Goal: Find specific page/section: Find specific page/section

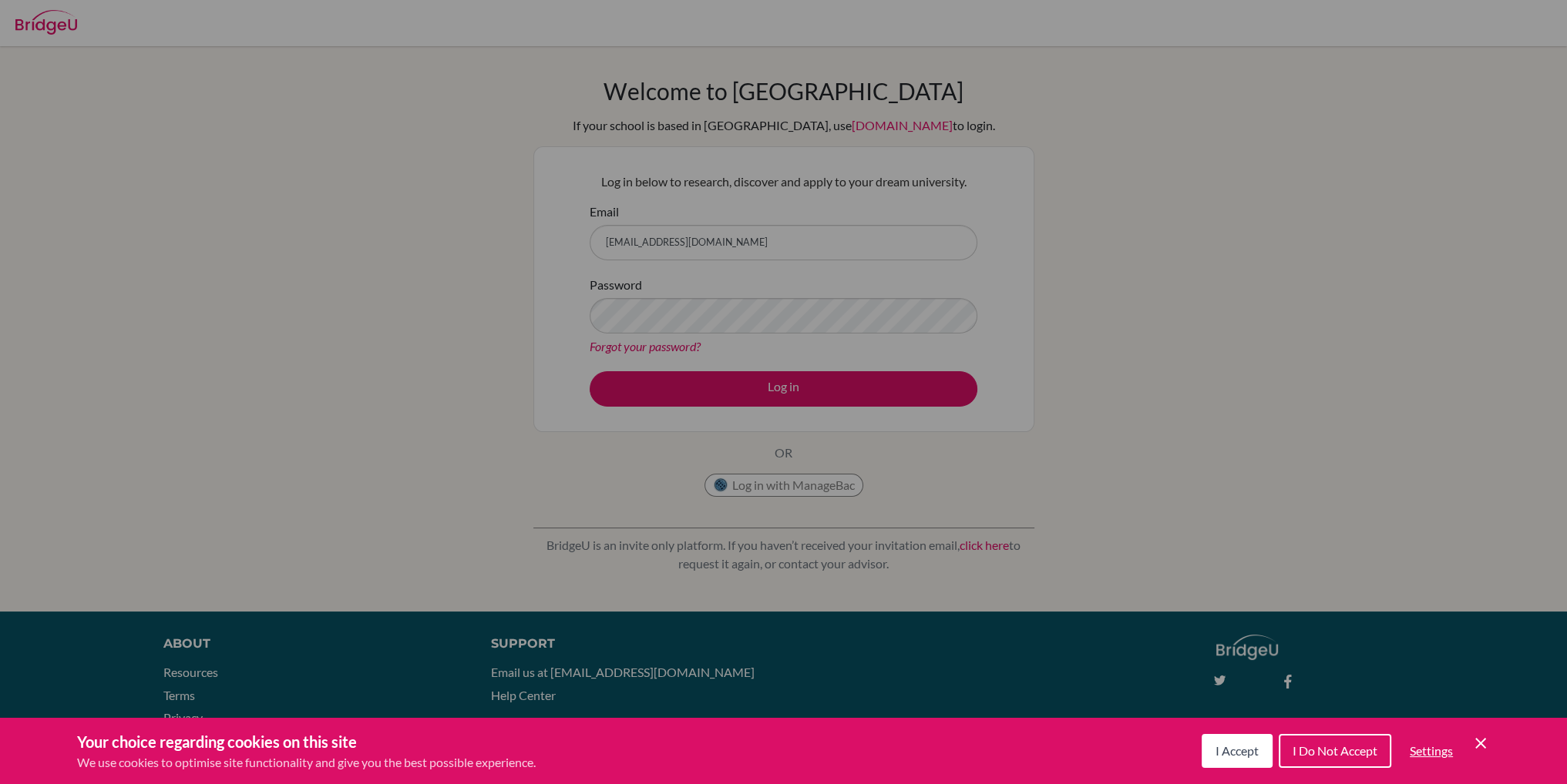
click at [1249, 762] on button "I Accept" at bounding box center [1237, 751] width 71 height 34
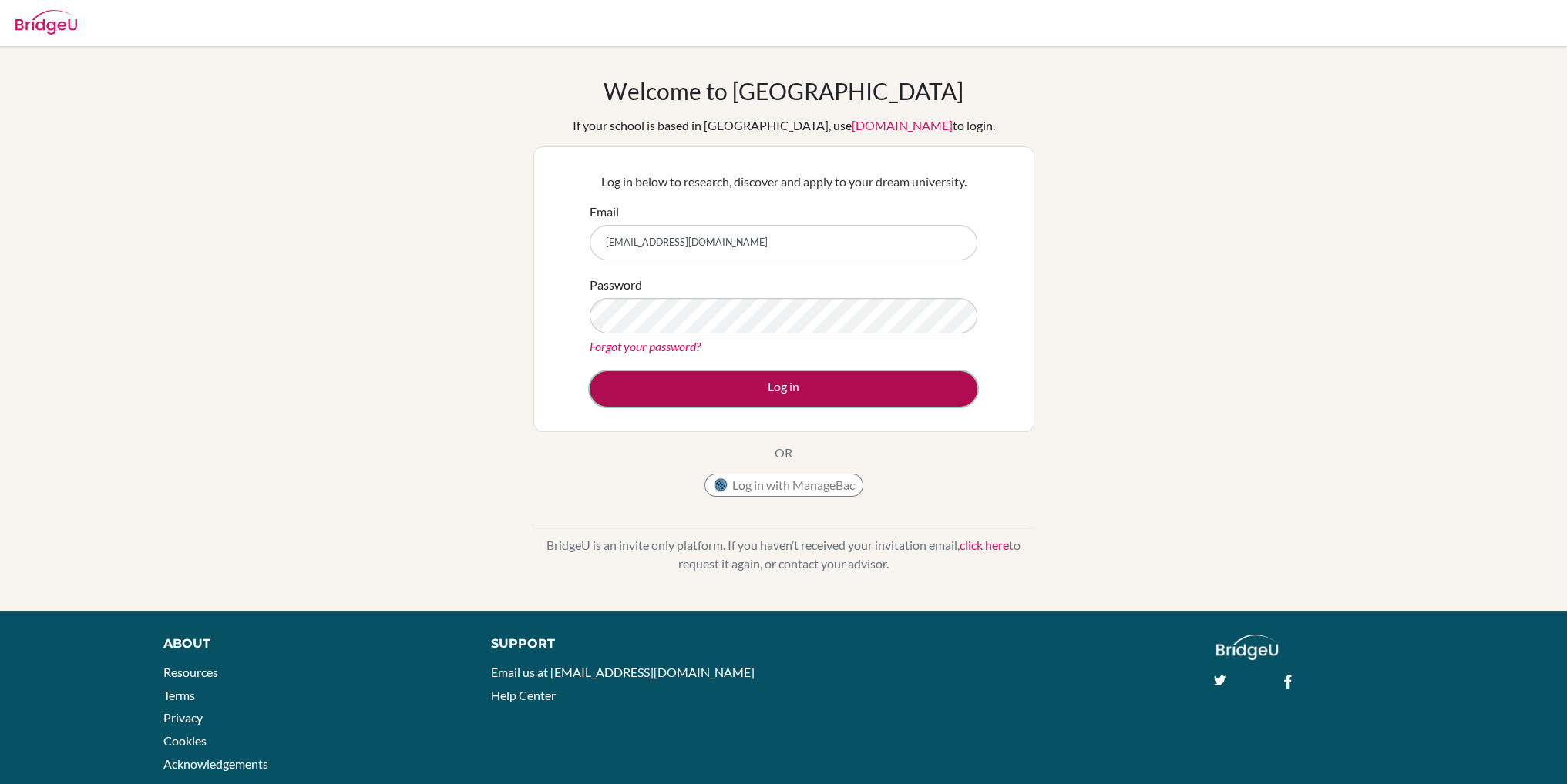
click at [762, 389] on button "Log in" at bounding box center [783, 389] width 388 height 35
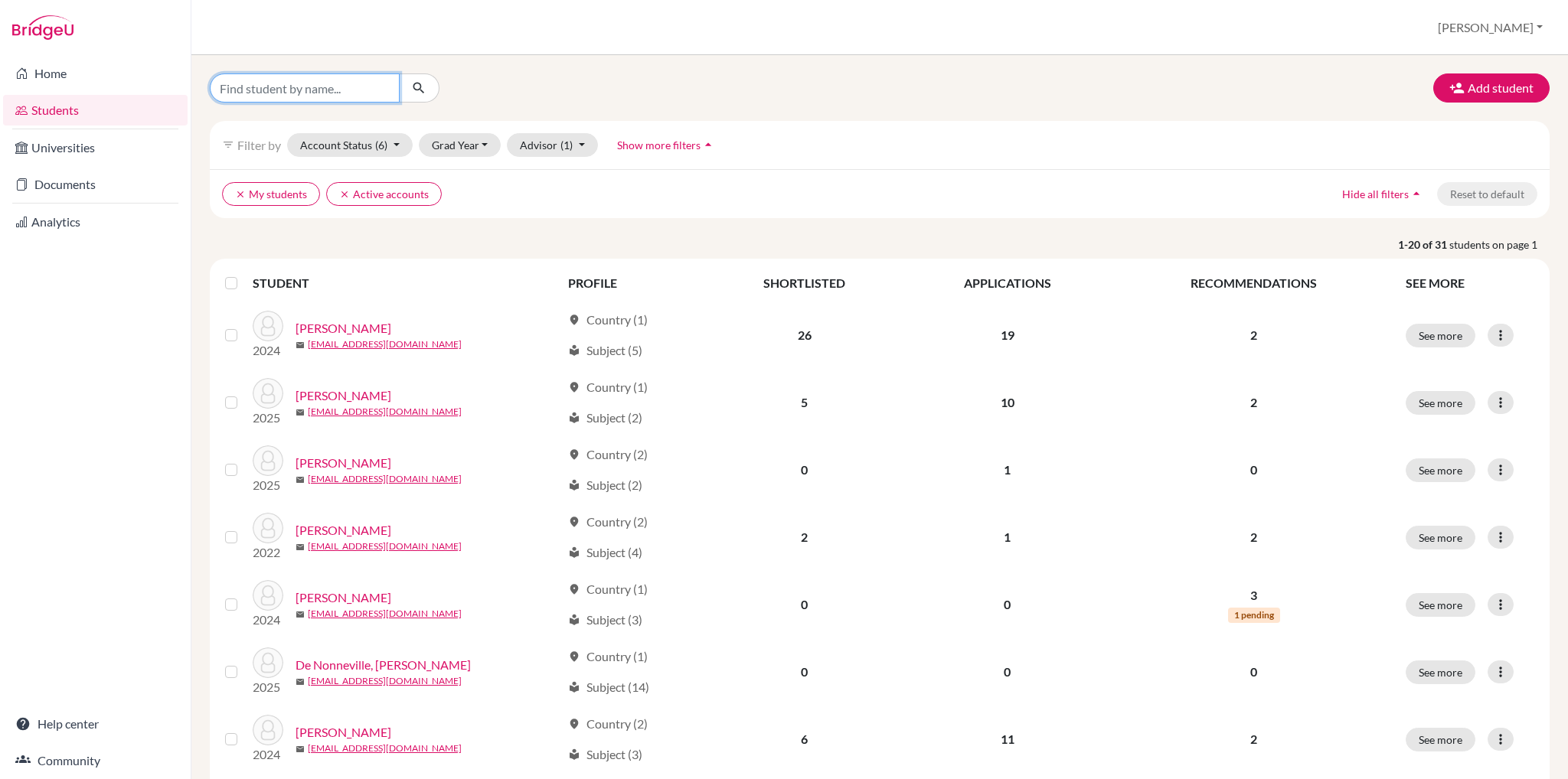
click at [280, 97] on input "Find student by name..." at bounding box center [304, 88] width 190 height 29
type input "gabriel"
click button "submit" at bounding box center [419, 88] width 41 height 29
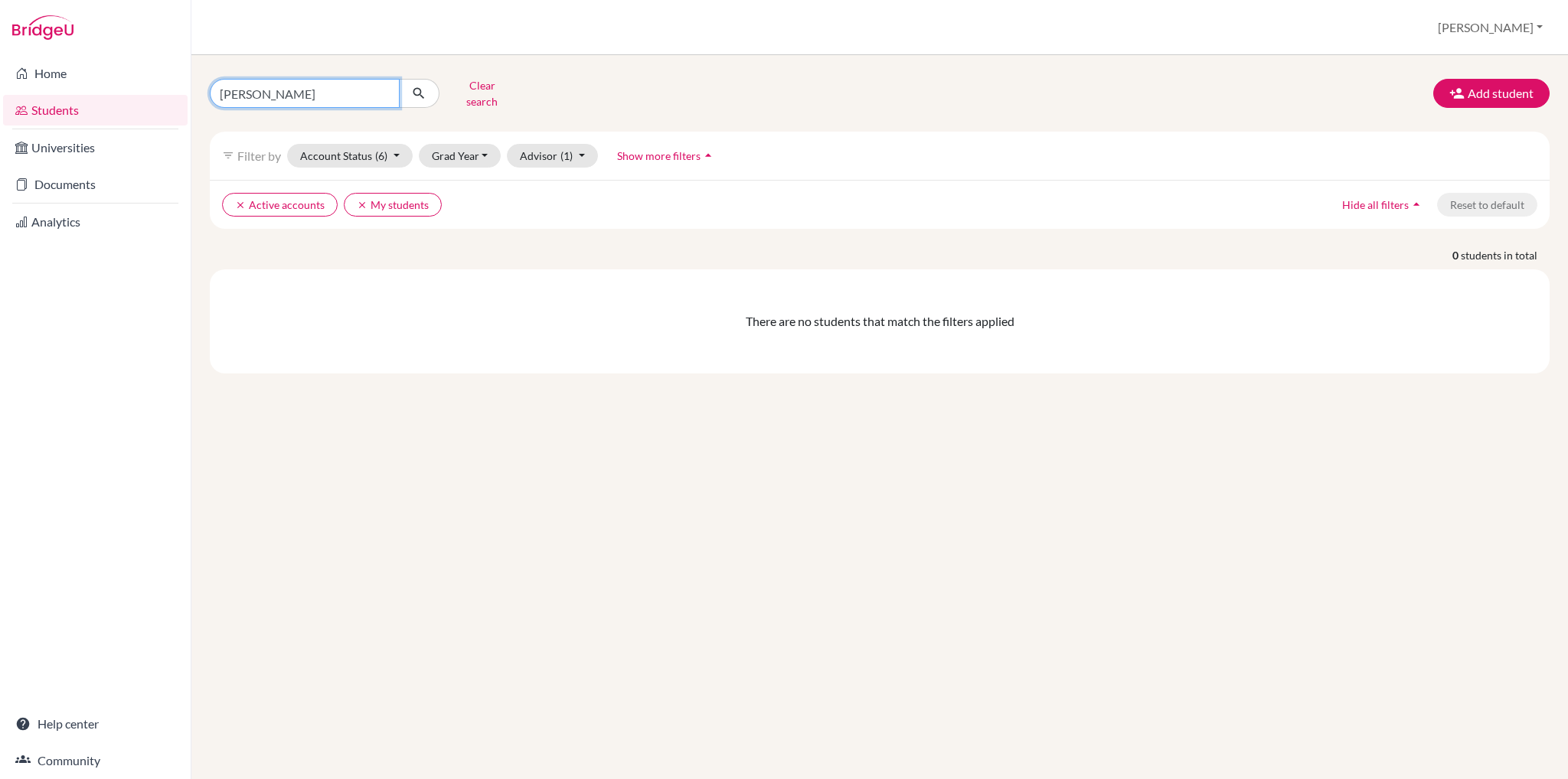
click at [310, 86] on input "gabriel" at bounding box center [304, 93] width 190 height 29
click at [314, 84] on input "gabriel" at bounding box center [304, 93] width 190 height 29
click at [386, 91] on input "gabriel" at bounding box center [304, 93] width 190 height 29
click at [357, 200] on icon "clear" at bounding box center [362, 205] width 11 height 11
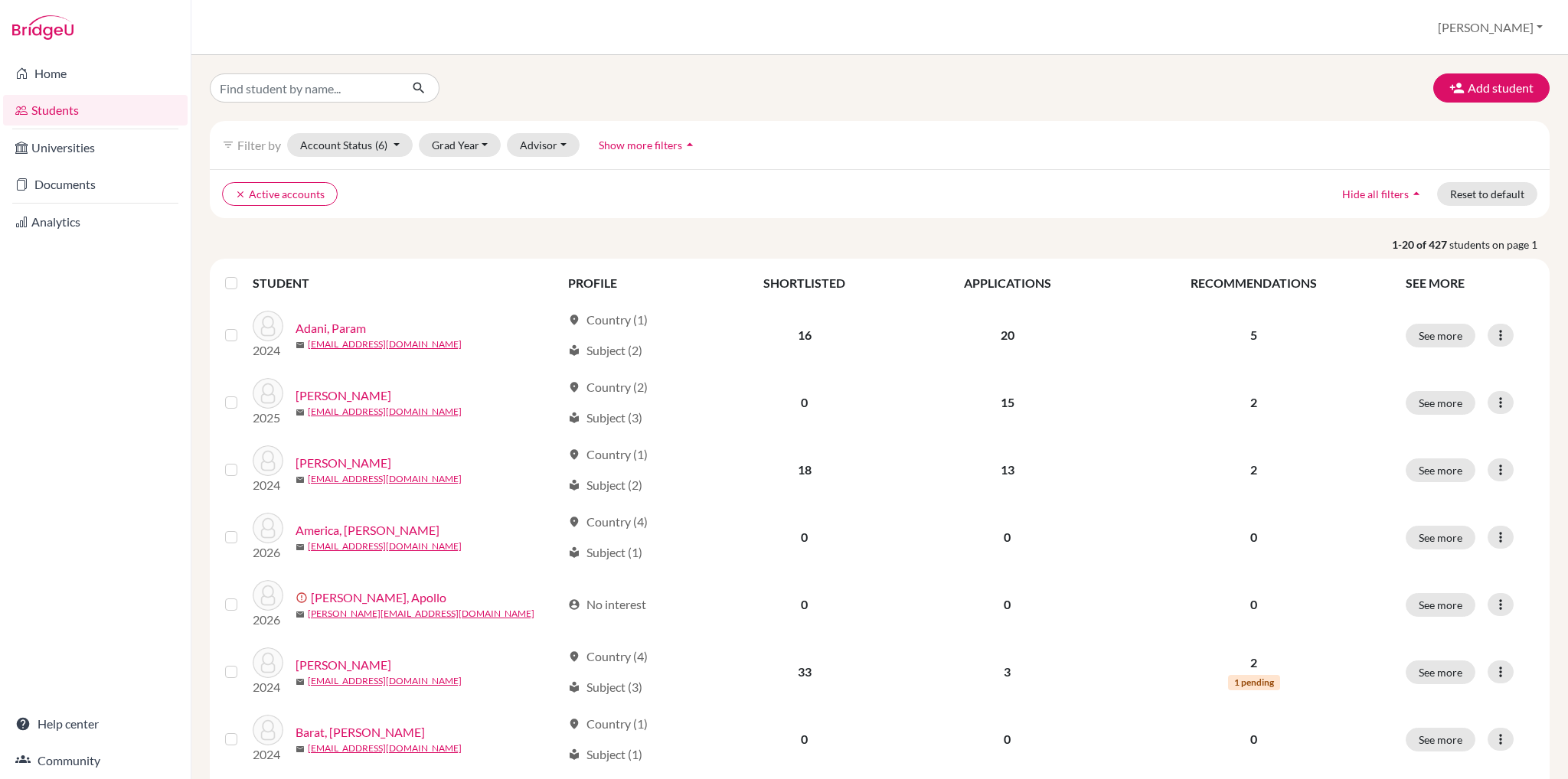
click at [222, 196] on li "clear Active accounts" at bounding box center [280, 194] width 115 height 23
click at [232, 191] on button "clear Active accounts" at bounding box center [280, 194] width 115 height 23
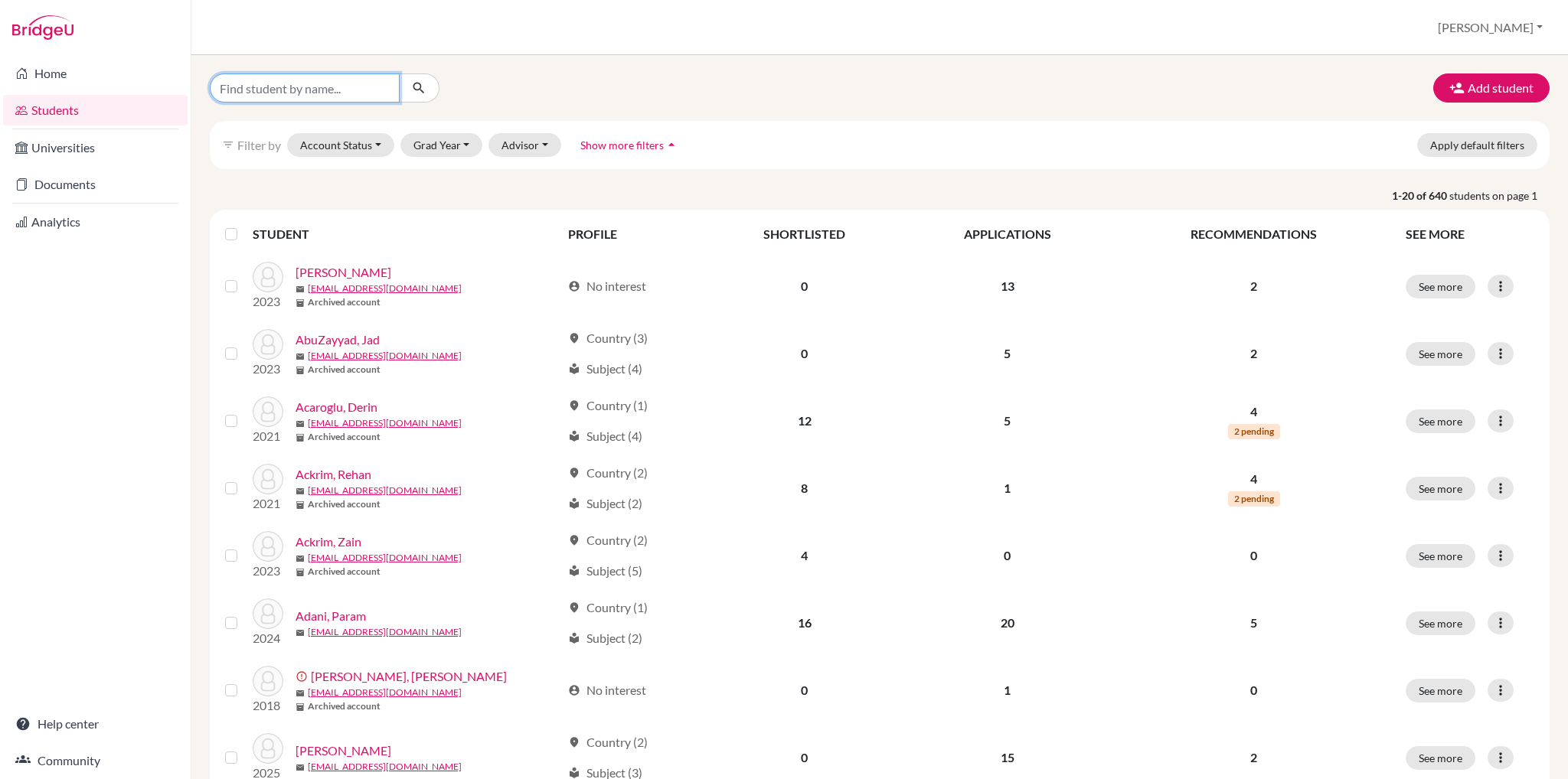
click at [282, 94] on input "Find student by name..." at bounding box center [304, 88] width 190 height 29
type input "b"
type input "gabriel"
click button "submit" at bounding box center [419, 88] width 41 height 29
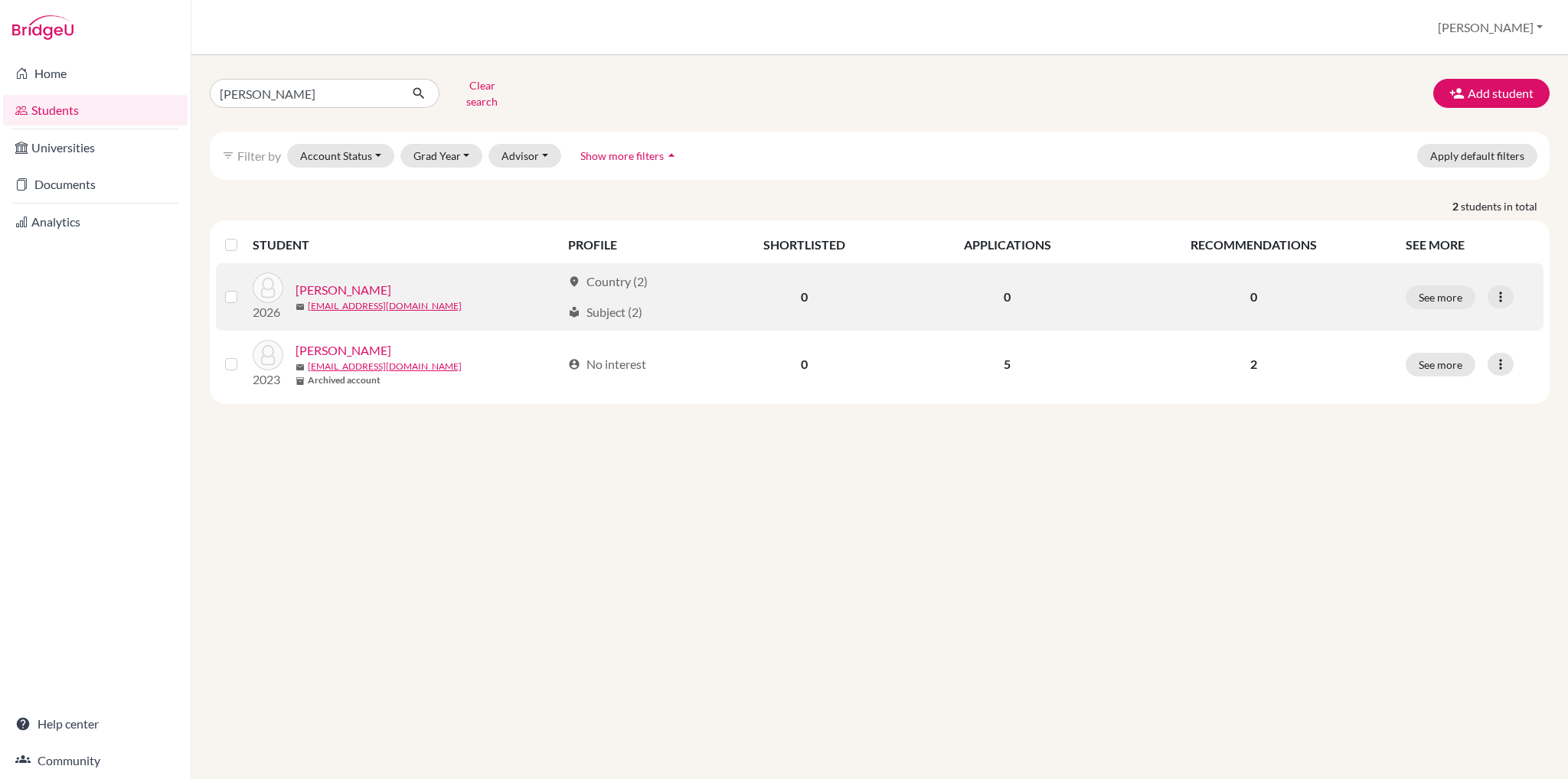
click at [348, 281] on link "Gurdjian, Gabriel" at bounding box center [343, 290] width 95 height 18
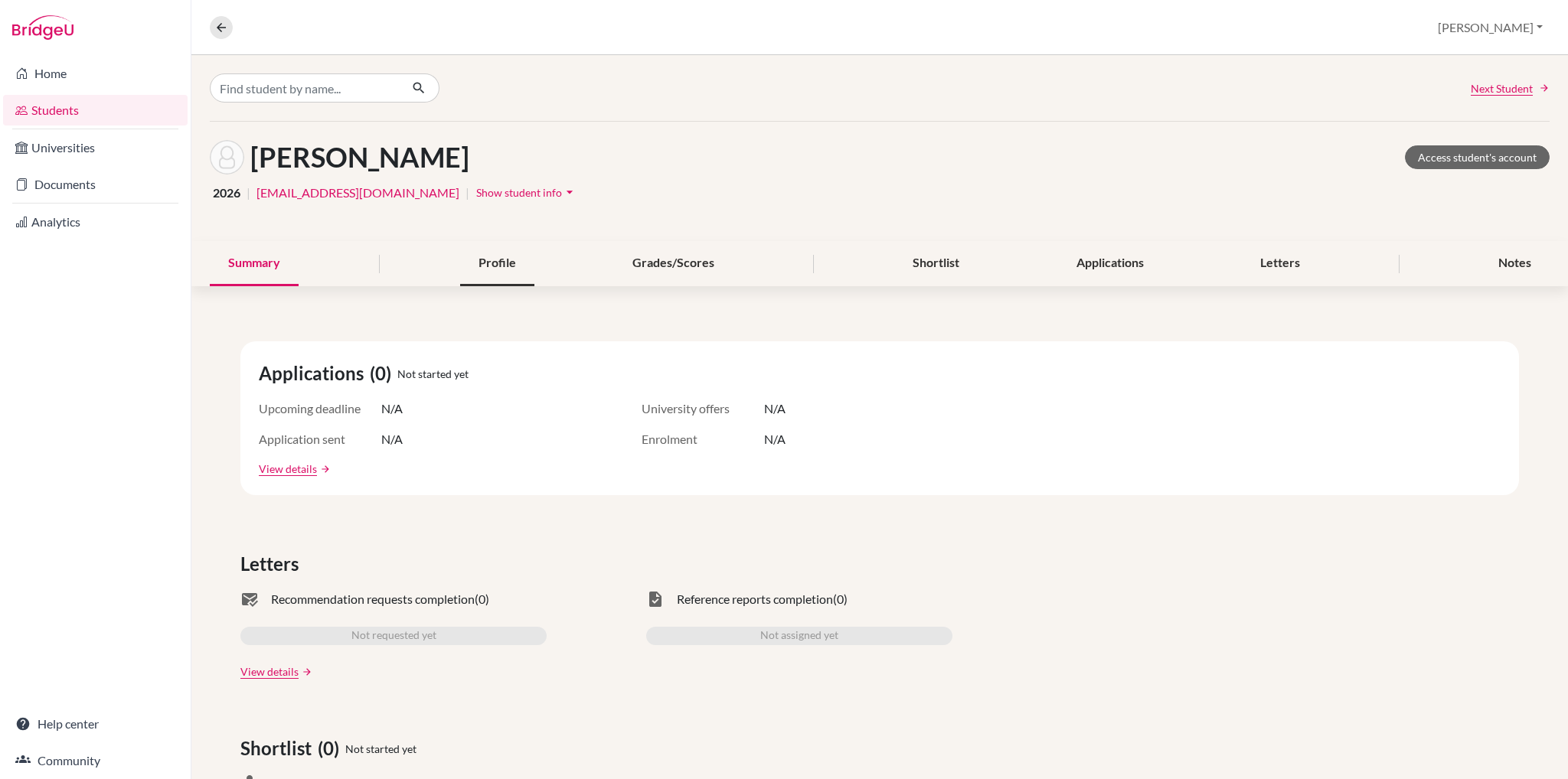
click at [488, 269] on div "Profile" at bounding box center [497, 263] width 74 height 45
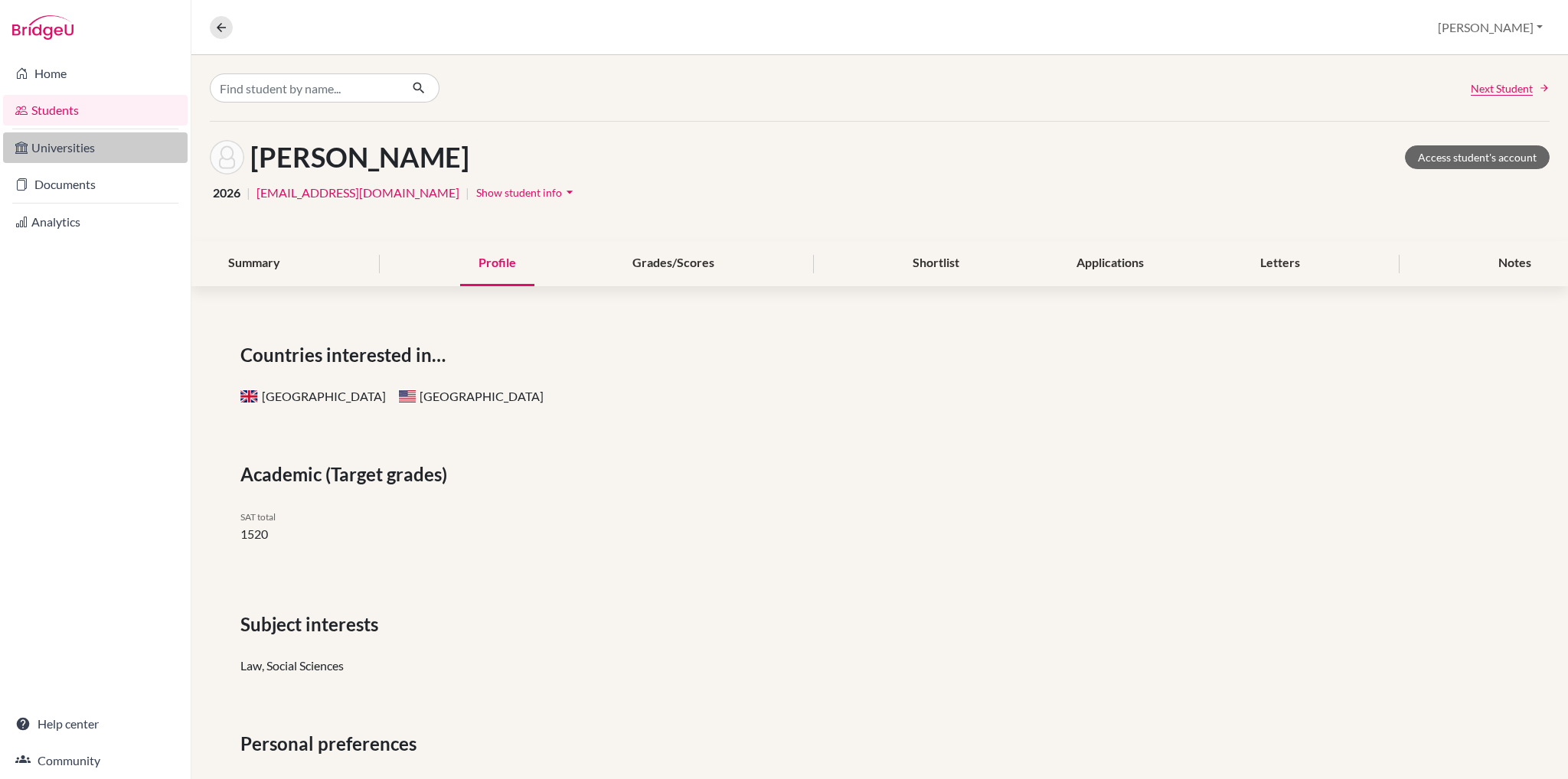
click at [80, 148] on link "Universities" at bounding box center [95, 147] width 185 height 31
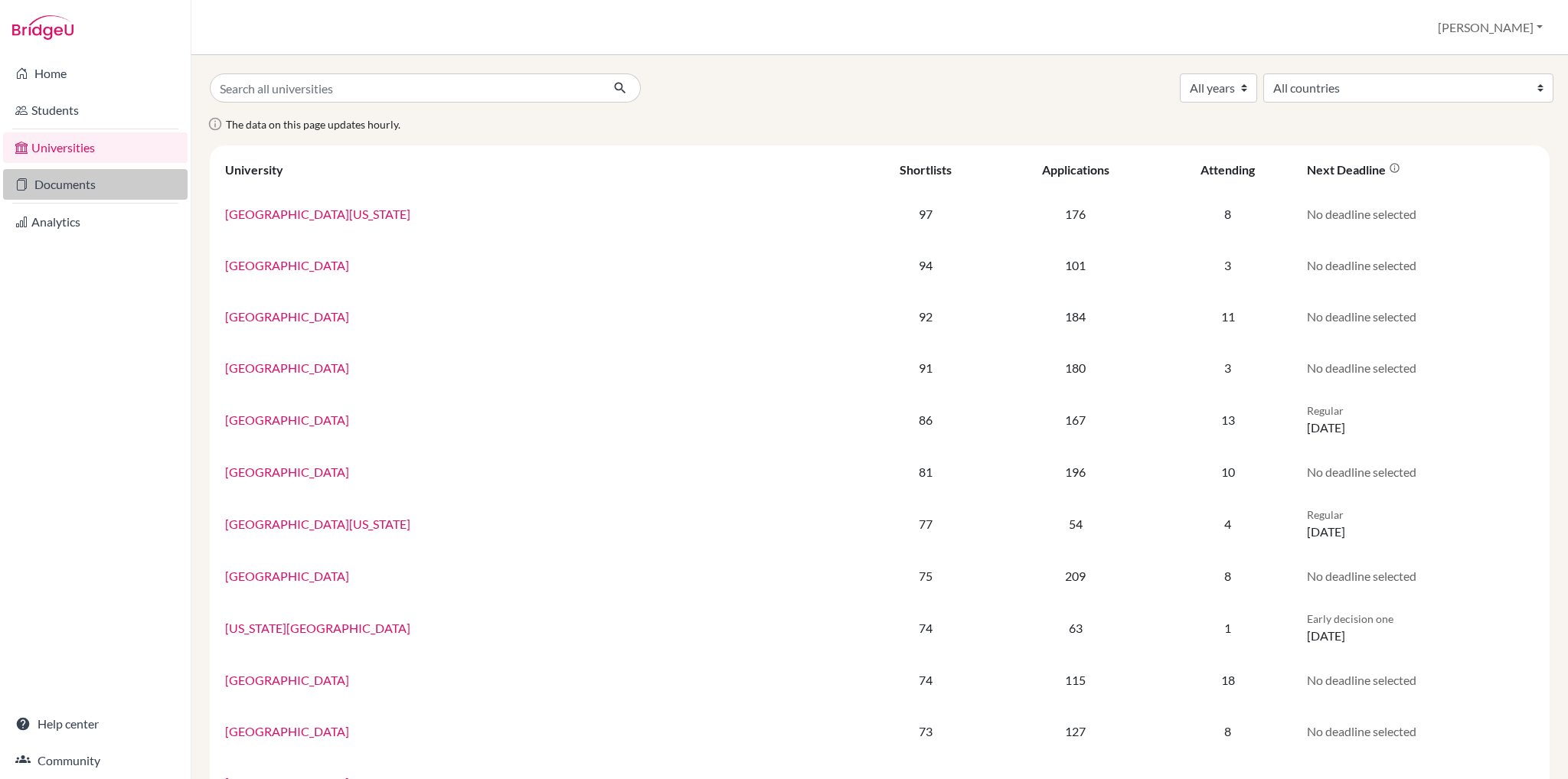
click at [64, 191] on link "Documents" at bounding box center [95, 184] width 185 height 31
